Goal: Transaction & Acquisition: Purchase product/service

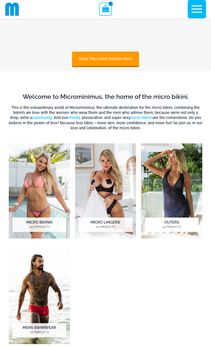
scroll to position [72, 0]
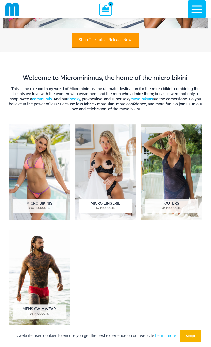
click at [118, 161] on img "Visit product category Micro Lingerie" at bounding box center [105, 171] width 61 height 95
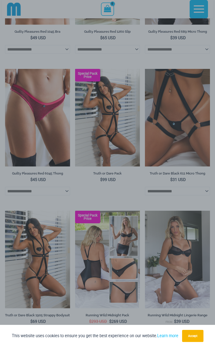
scroll to position [299, 0]
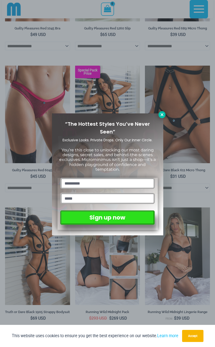
click at [162, 115] on icon at bounding box center [162, 114] width 3 height 3
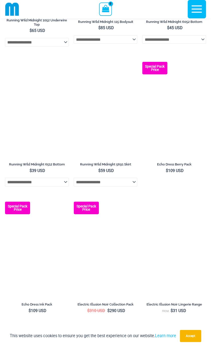
scroll to position [849, 0]
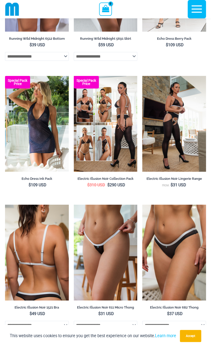
click at [11, 235] on img at bounding box center [37, 252] width 64 height 95
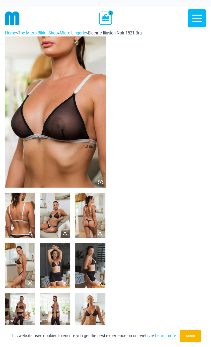
click at [57, 210] on img at bounding box center [55, 214] width 30 height 45
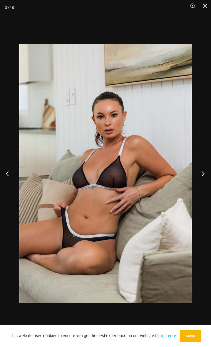
click at [203, 171] on button "Next" at bounding box center [201, 173] width 19 height 25
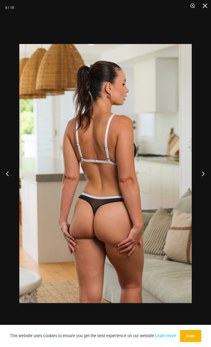
click at [203, 171] on button "Next" at bounding box center [201, 173] width 19 height 25
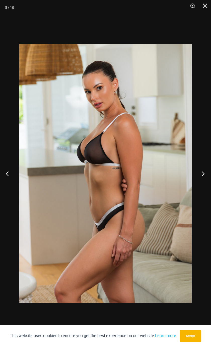
click at [203, 170] on button "Next" at bounding box center [201, 173] width 19 height 25
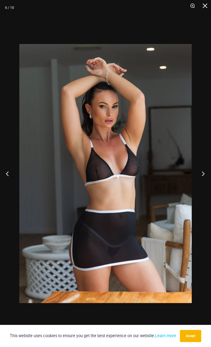
click at [203, 170] on button "Next" at bounding box center [201, 173] width 19 height 25
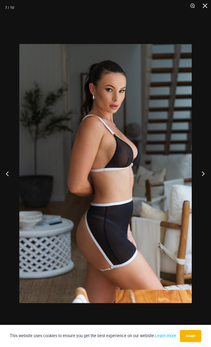
click at [203, 170] on button "Next" at bounding box center [201, 173] width 19 height 25
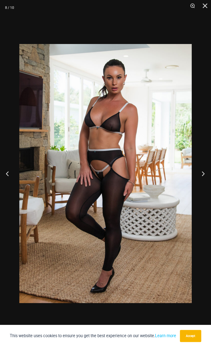
click at [203, 170] on button "Next" at bounding box center [201, 173] width 19 height 25
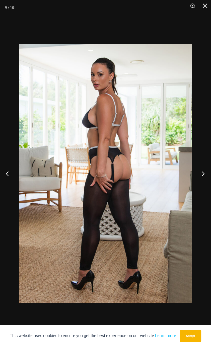
click at [203, 170] on button "Next" at bounding box center [201, 173] width 19 height 25
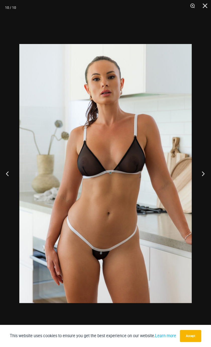
click at [203, 170] on button "Next" at bounding box center [201, 173] width 19 height 25
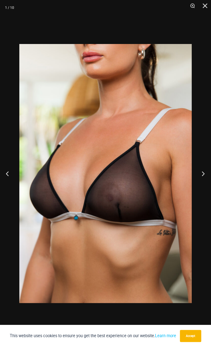
click at [203, 170] on button "Next" at bounding box center [201, 173] width 19 height 25
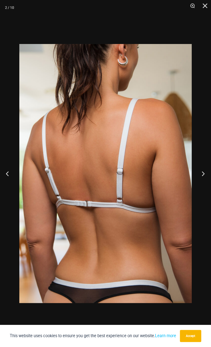
click at [203, 170] on button "Next" at bounding box center [201, 173] width 19 height 25
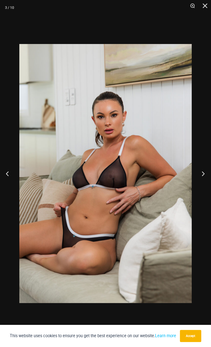
click at [203, 170] on button "Next" at bounding box center [201, 173] width 19 height 25
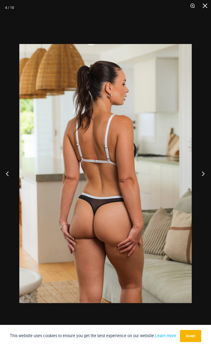
click at [203, 170] on button "Next" at bounding box center [201, 173] width 19 height 25
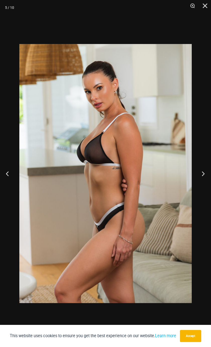
click at [203, 170] on button "Next" at bounding box center [201, 173] width 19 height 25
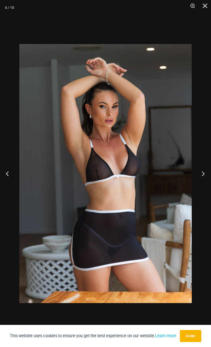
click at [203, 170] on button "Next" at bounding box center [201, 173] width 19 height 25
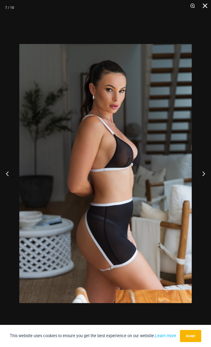
click at [205, 8] on button "Close" at bounding box center [203, 7] width 13 height 15
